Goal: Check status: Check status

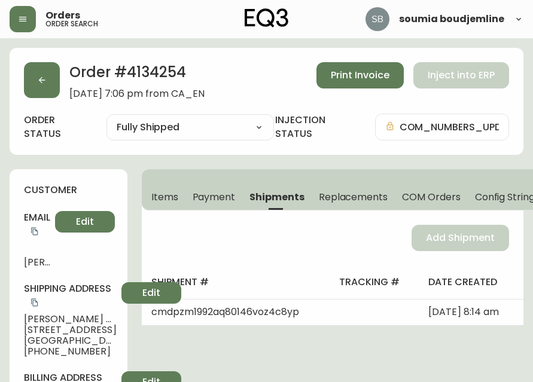
select select "FULLY_SHIPPED"
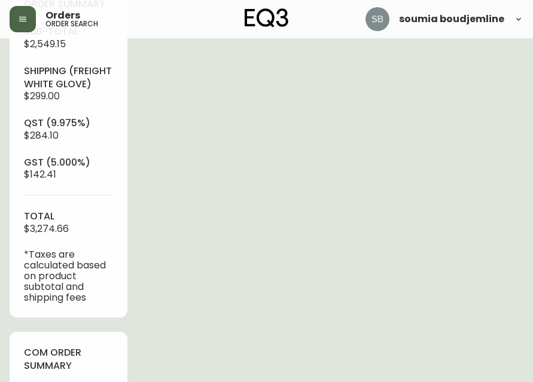
click at [22, 16] on icon "button" at bounding box center [23, 19] width 10 height 10
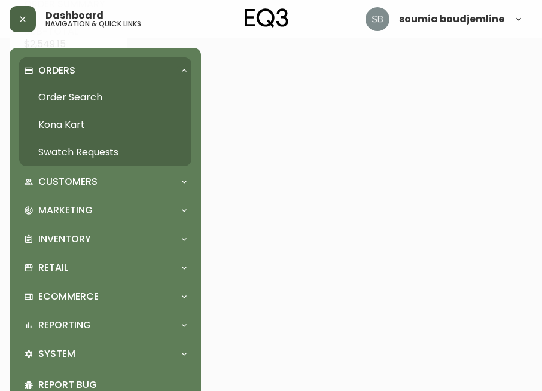
scroll to position [492, 0]
click at [46, 69] on p "Orders" at bounding box center [56, 70] width 37 height 13
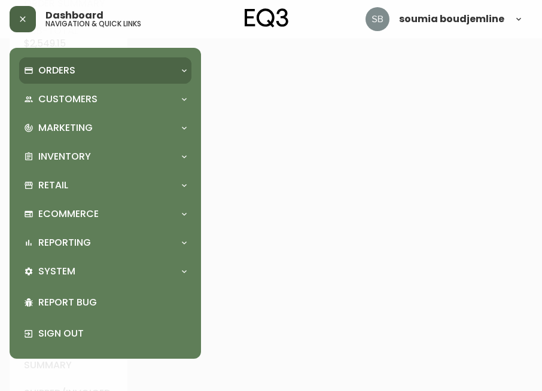
click at [65, 72] on p "Orders" at bounding box center [56, 70] width 37 height 13
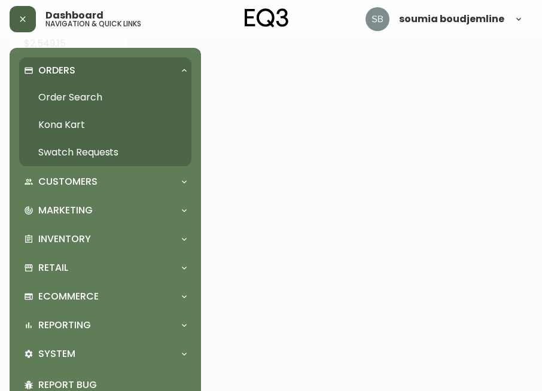
click at [79, 102] on link "Order Search" at bounding box center [105, 98] width 172 height 28
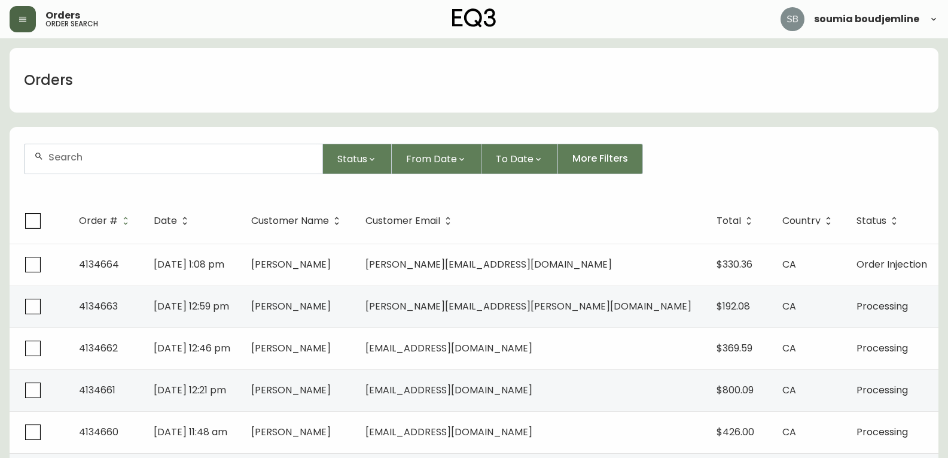
click at [101, 154] on input "text" at bounding box center [180, 156] width 264 height 11
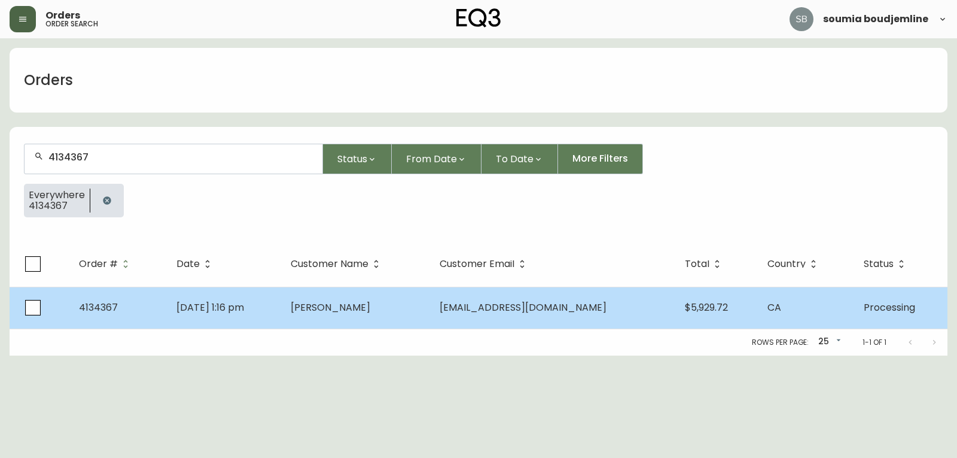
type input "4134367"
click at [360, 307] on span "[PERSON_NAME]" at bounding box center [331, 307] width 80 height 14
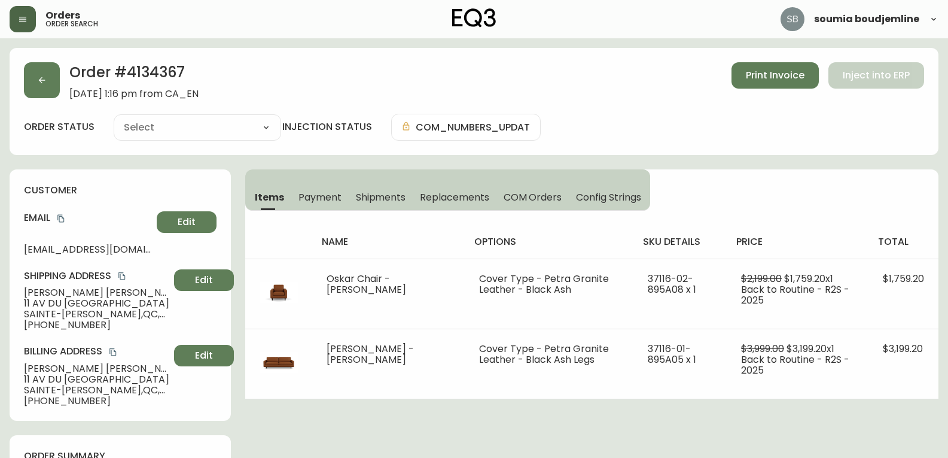
type input "Processing"
select select "PROCESSING"
click at [532, 176] on div "Items Payment Shipments Replacements COM Orders Config Strings name options sku…" at bounding box center [591, 284] width 693 height 230
drag, startPoint x: 55, startPoint y: 246, endPoint x: 15, endPoint y: 246, distance: 40.1
click at [15, 246] on div "customer Email [EMAIL_ADDRESS][DOMAIN_NAME] Edit Shipping Address [PERSON_NAME]…" at bounding box center [120, 294] width 221 height 251
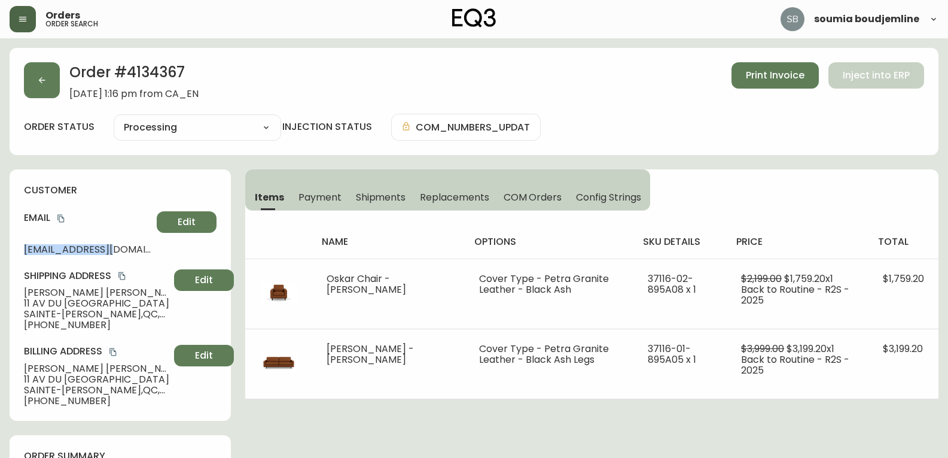
copy span "[EMAIL_ADDRESS][DOMAIN_NAME]"
drag, startPoint x: 104, startPoint y: 322, endPoint x: 17, endPoint y: 325, distance: 87.4
click at [17, 325] on div "customer Email [EMAIL_ADDRESS][DOMAIN_NAME] Edit Shipping Address [PERSON_NAME]…" at bounding box center [120, 294] width 221 height 251
copy span "[PHONE_NUMBER]"
drag, startPoint x: 103, startPoint y: 292, endPoint x: 8, endPoint y: 289, distance: 95.2
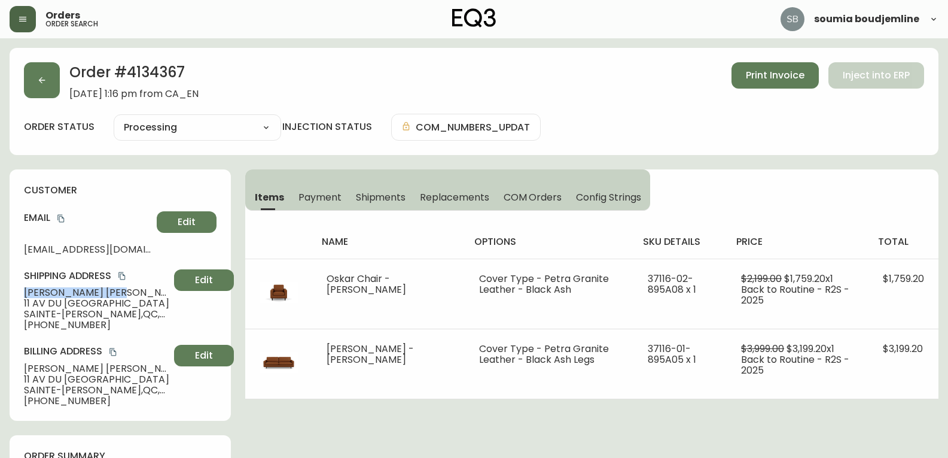
copy span "[PERSON_NAME]"
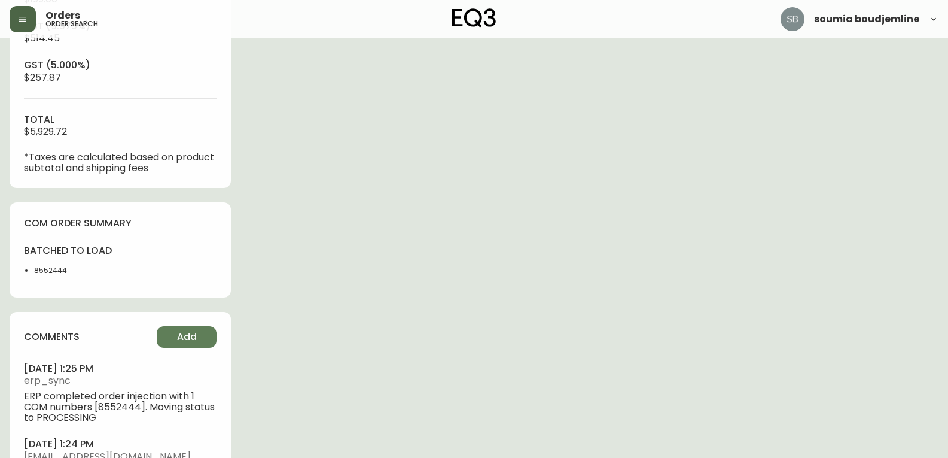
scroll to position [538, 0]
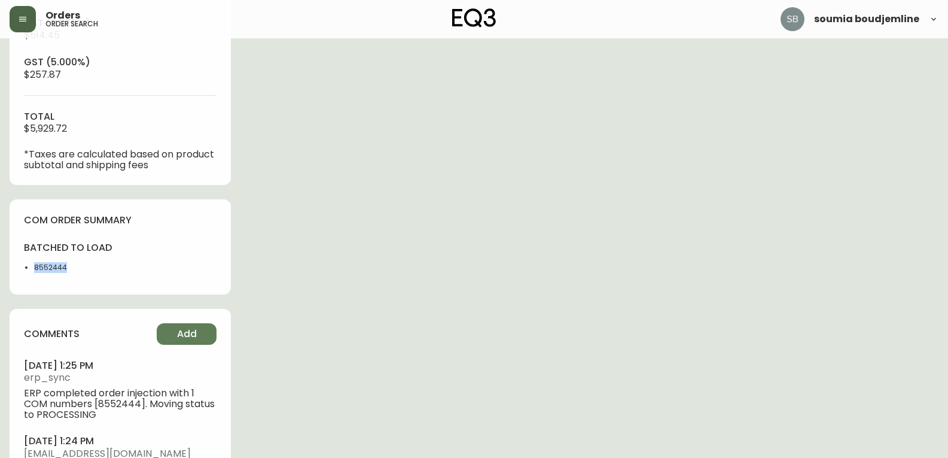
drag, startPoint x: 71, startPoint y: 267, endPoint x: 32, endPoint y: 267, distance: 38.3
click at [32, 267] on ul "8552444" at bounding box center [68, 267] width 89 height 11
copy li "8552444"
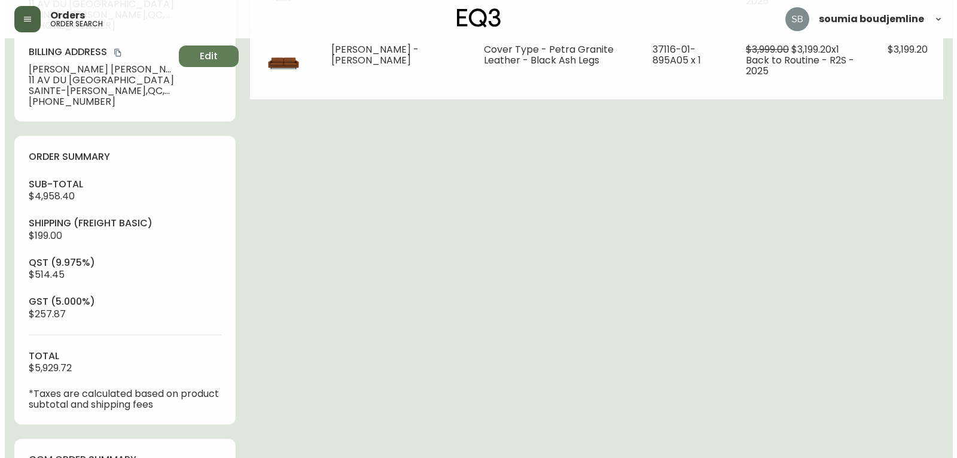
scroll to position [239, 0]
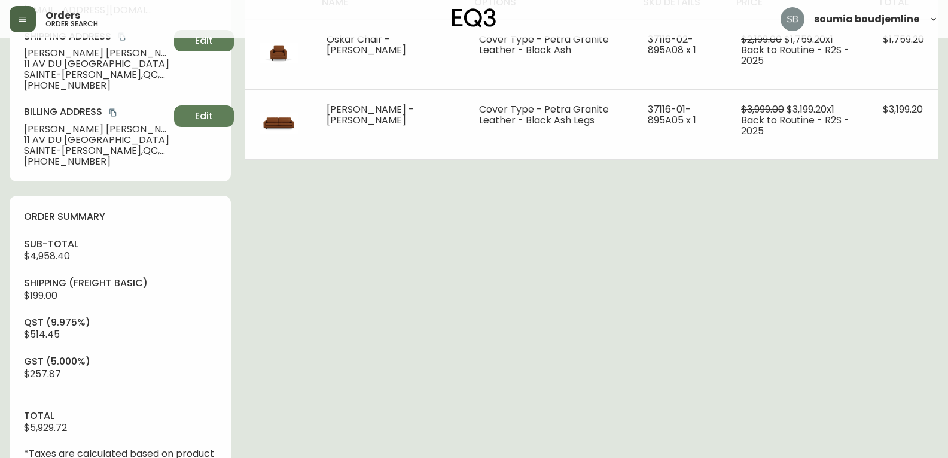
click at [532, 203] on div "Order # 4134367 [DATE] 1:16 pm from CA_EN Print Invoice Inject into ERP order s…" at bounding box center [474, 385] width 929 height 1152
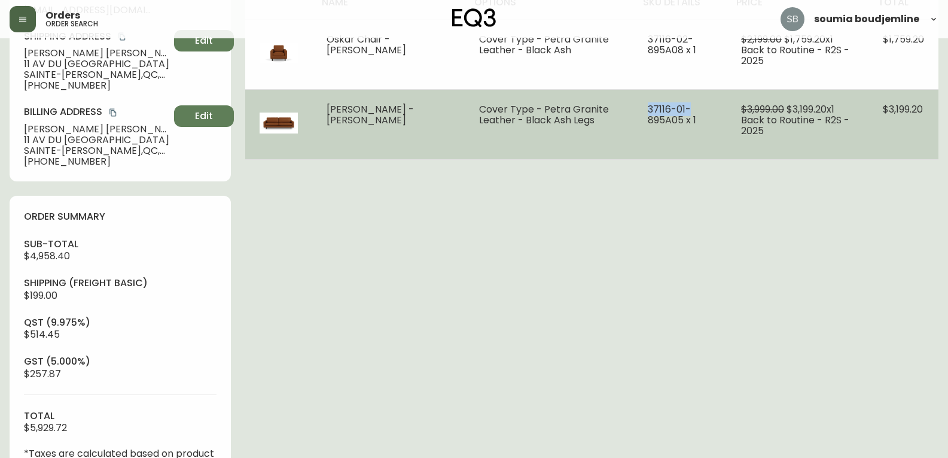
drag, startPoint x: 677, startPoint y: 108, endPoint x: 632, endPoint y: 103, distance: 45.7
click at [532, 103] on td "37116-01-895A05 x 1" at bounding box center [680, 124] width 93 height 70
copy span "37116-01-"
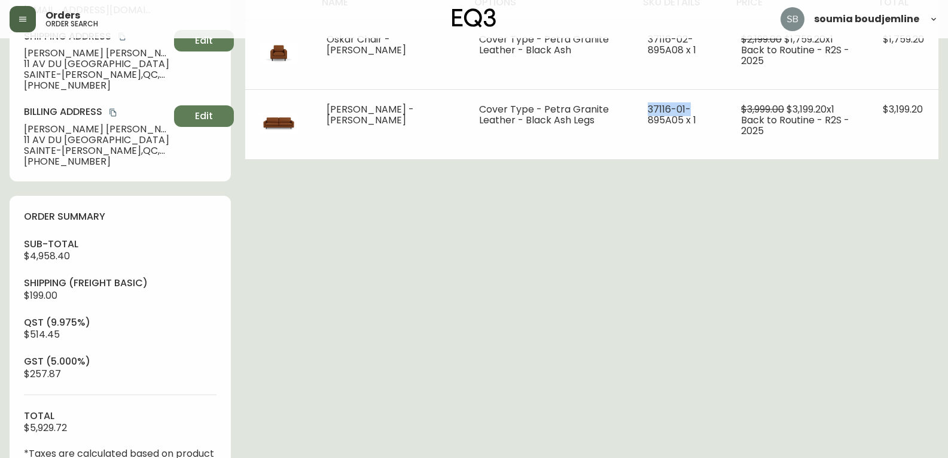
click at [23, 21] on icon "button" at bounding box center [22, 19] width 7 height 5
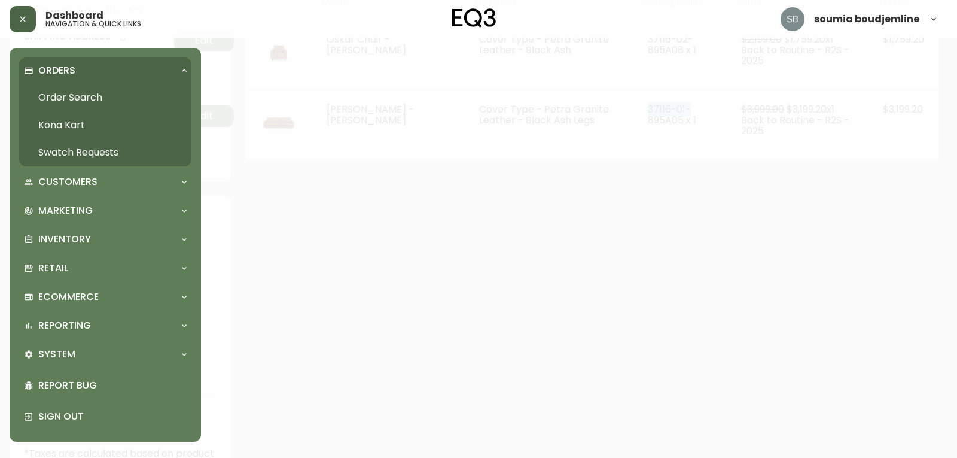
scroll to position [240, 0]
click at [78, 93] on link "Order Search" at bounding box center [105, 98] width 172 height 28
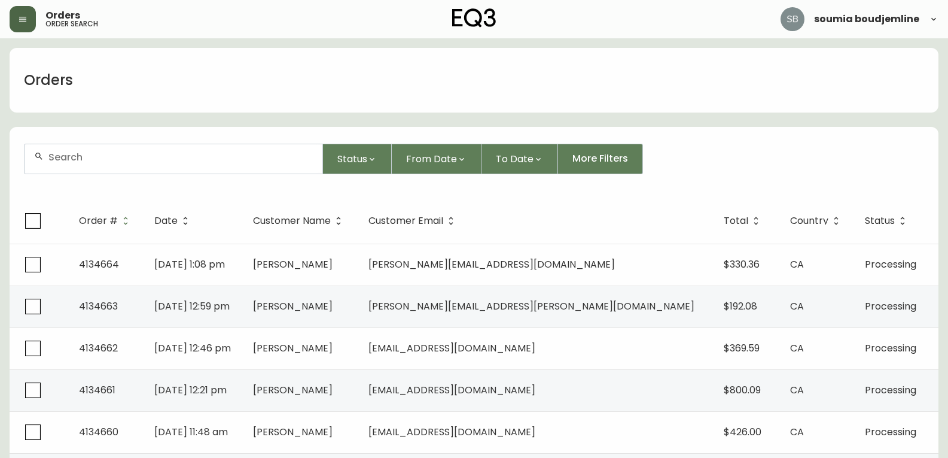
click at [95, 156] on input "text" at bounding box center [180, 156] width 264 height 11
paste input "4099370"
type input "4099370"
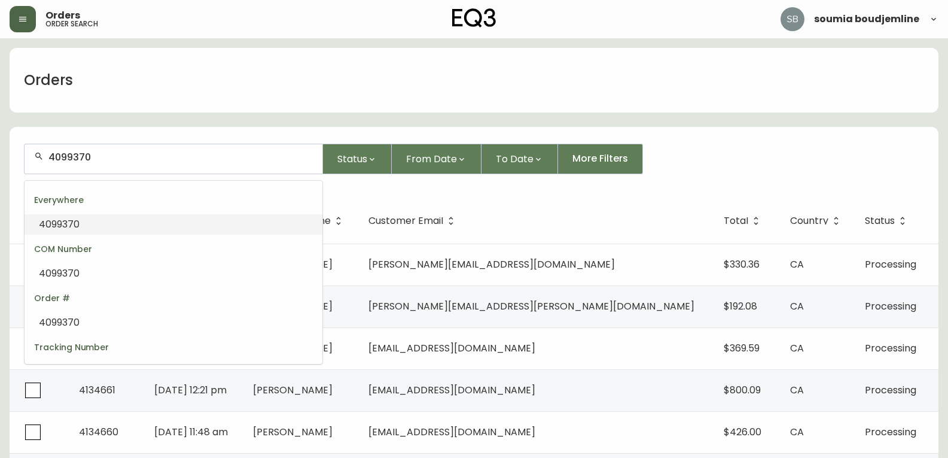
click at [126, 164] on div "4099370" at bounding box center [174, 158] width 298 height 29
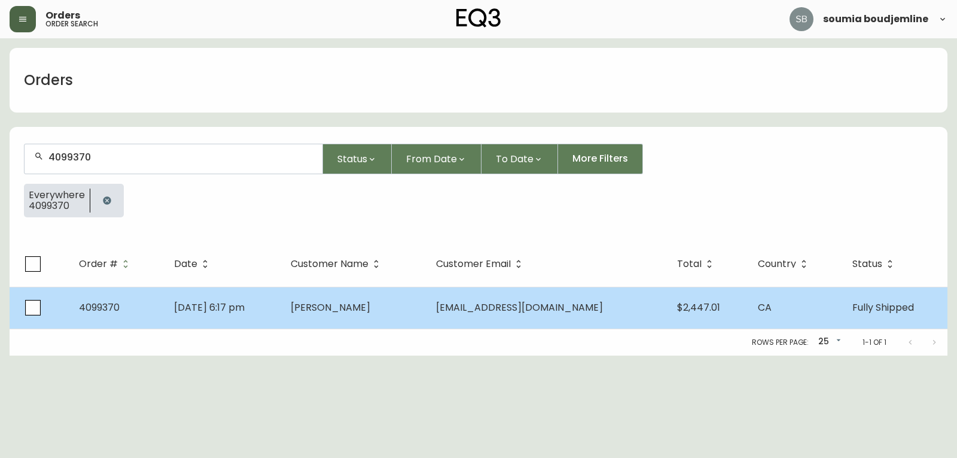
click at [366, 308] on span "[PERSON_NAME]" at bounding box center [331, 307] width 80 height 14
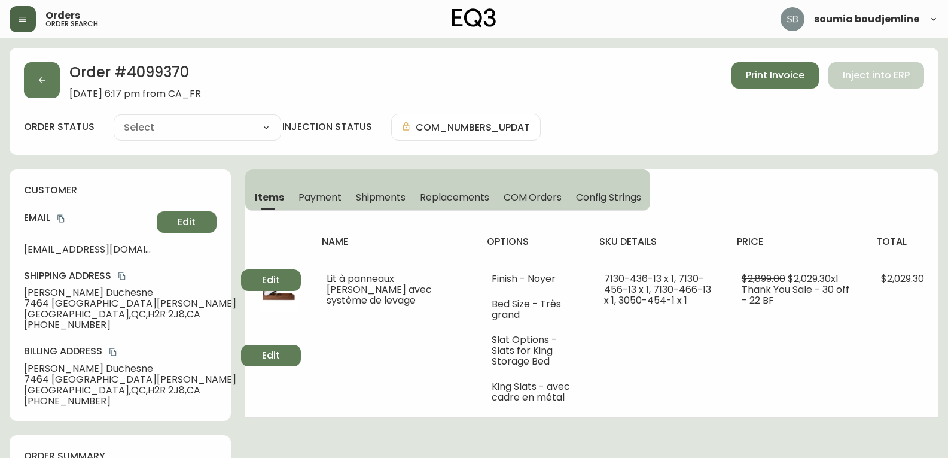
type input "Fully Shipped"
select select "FULLY_SHIPPED"
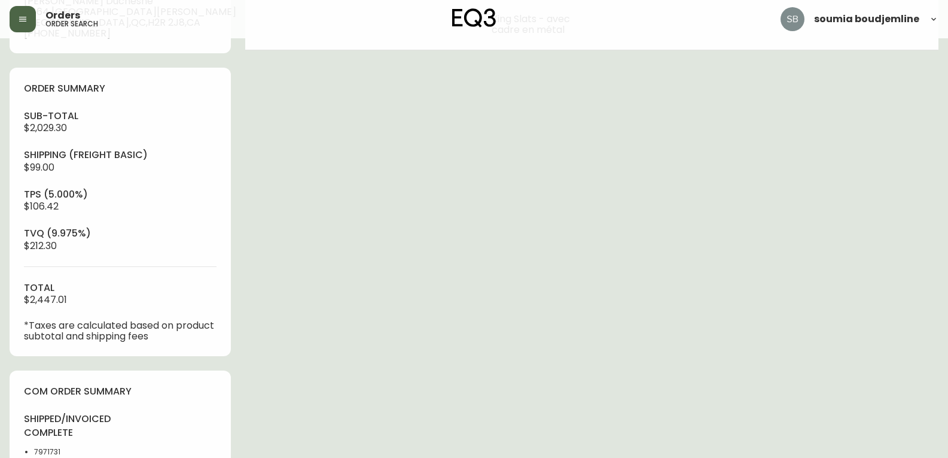
scroll to position [419, 0]
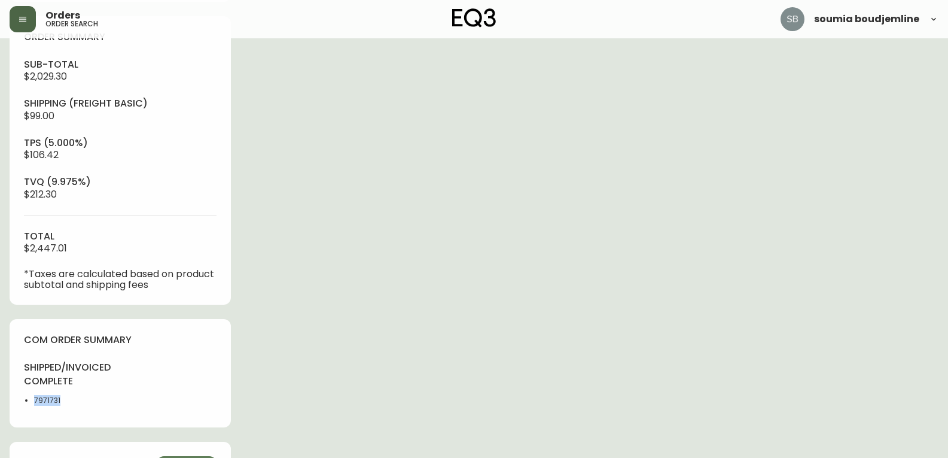
drag, startPoint x: 66, startPoint y: 400, endPoint x: 32, endPoint y: 402, distance: 33.6
click at [32, 382] on ul "7971731" at bounding box center [68, 400] width 89 height 11
copy li "7971731"
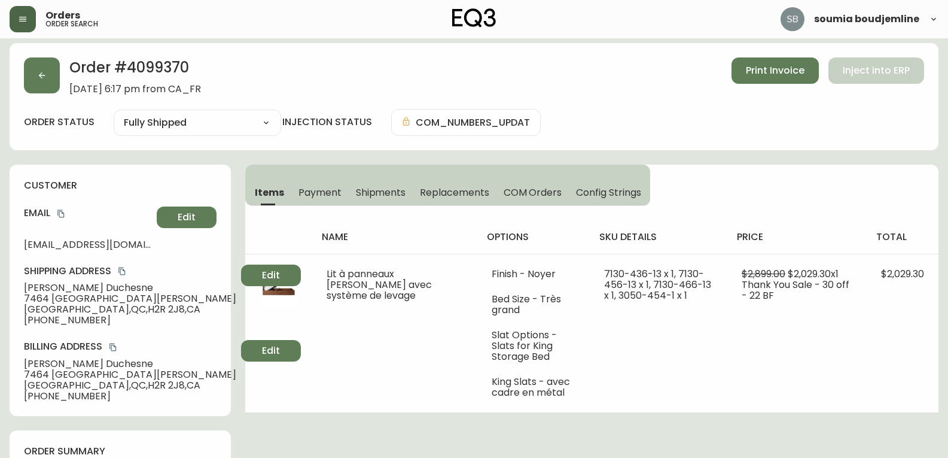
scroll to position [0, 0]
